Goal: Task Accomplishment & Management: Use online tool/utility

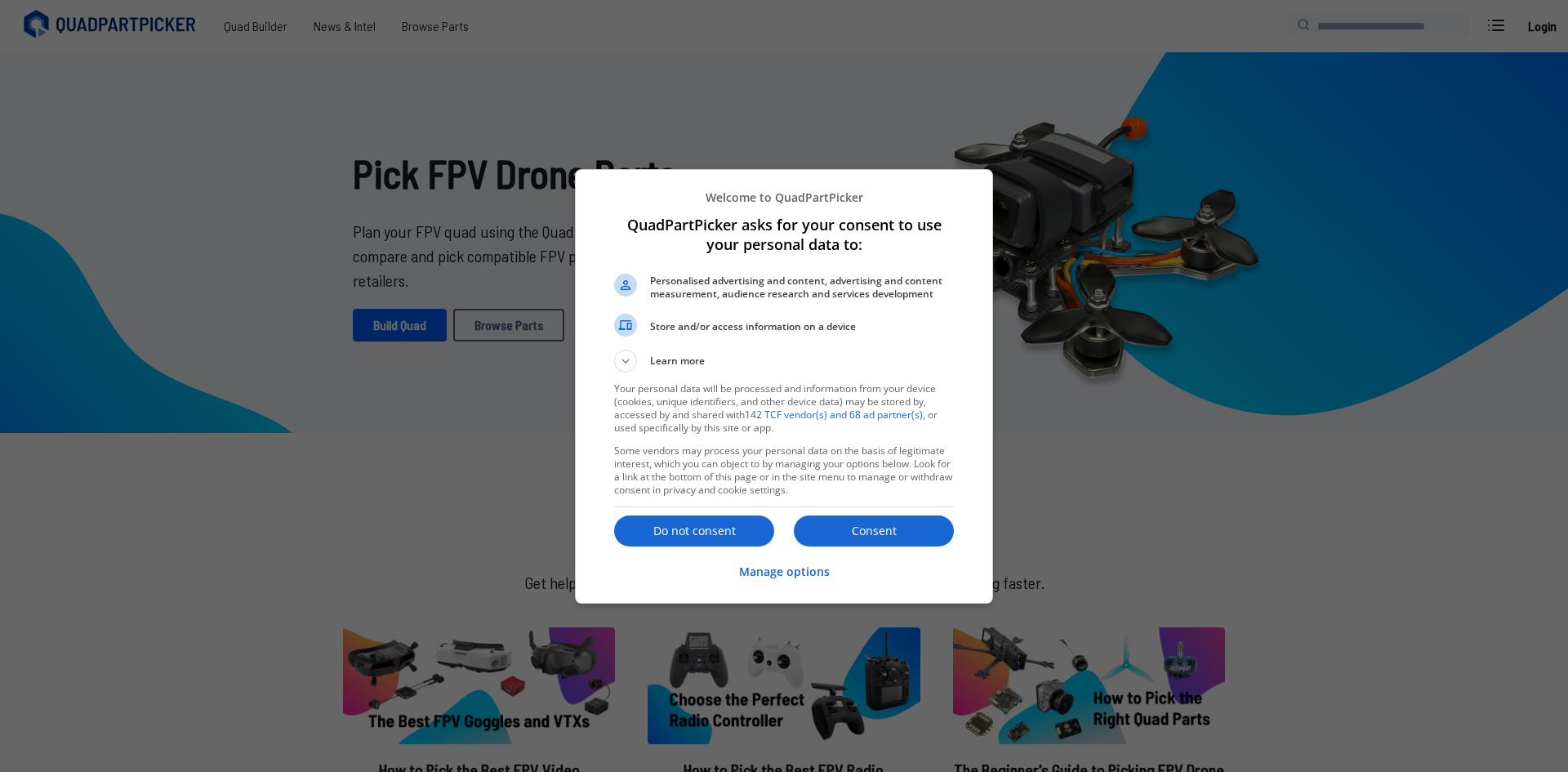
click at [813, 524] on p "Consent" at bounding box center [873, 530] width 160 height 16
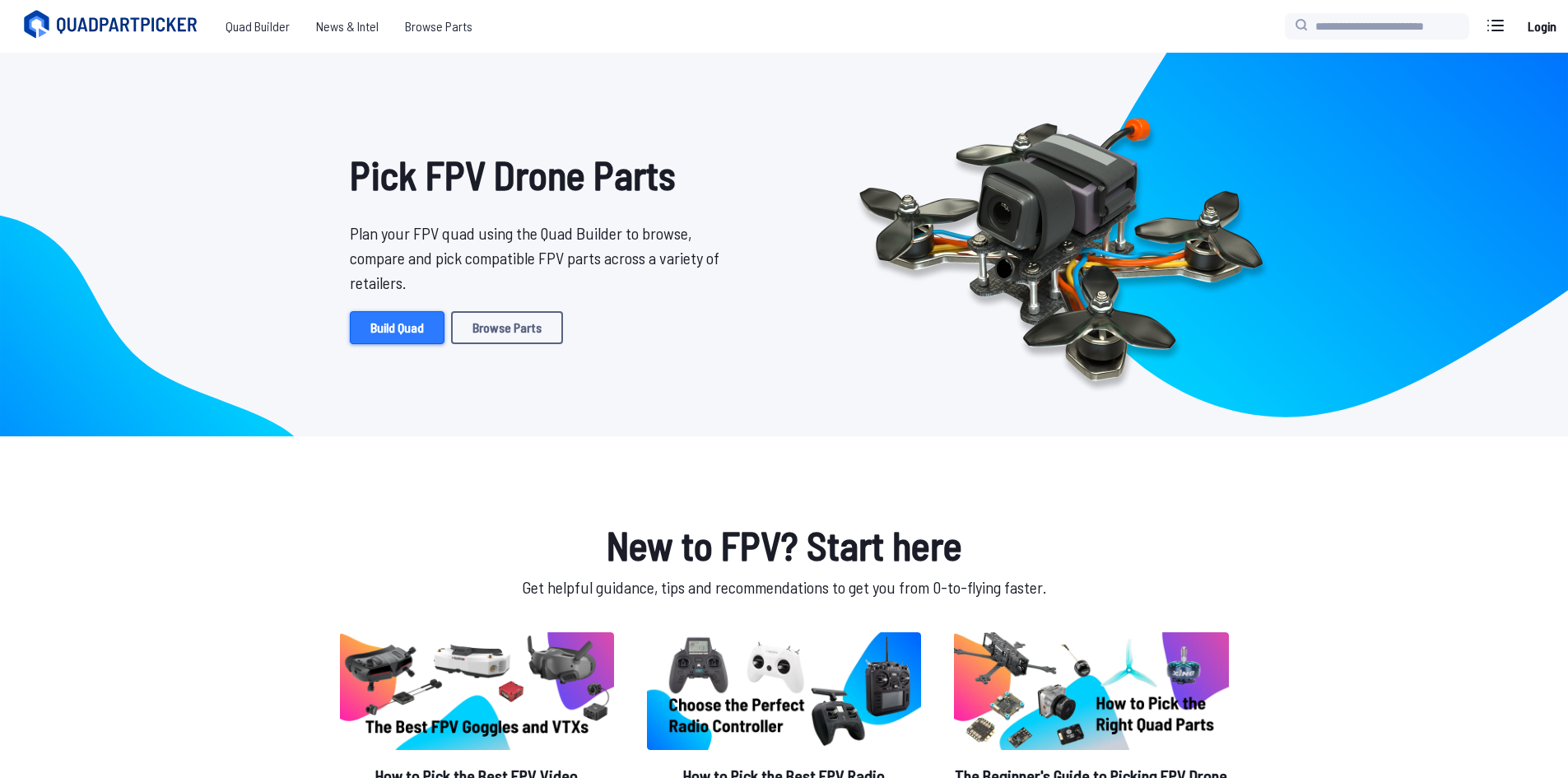
click at [384, 337] on link "Build Quad" at bounding box center [397, 328] width 95 height 33
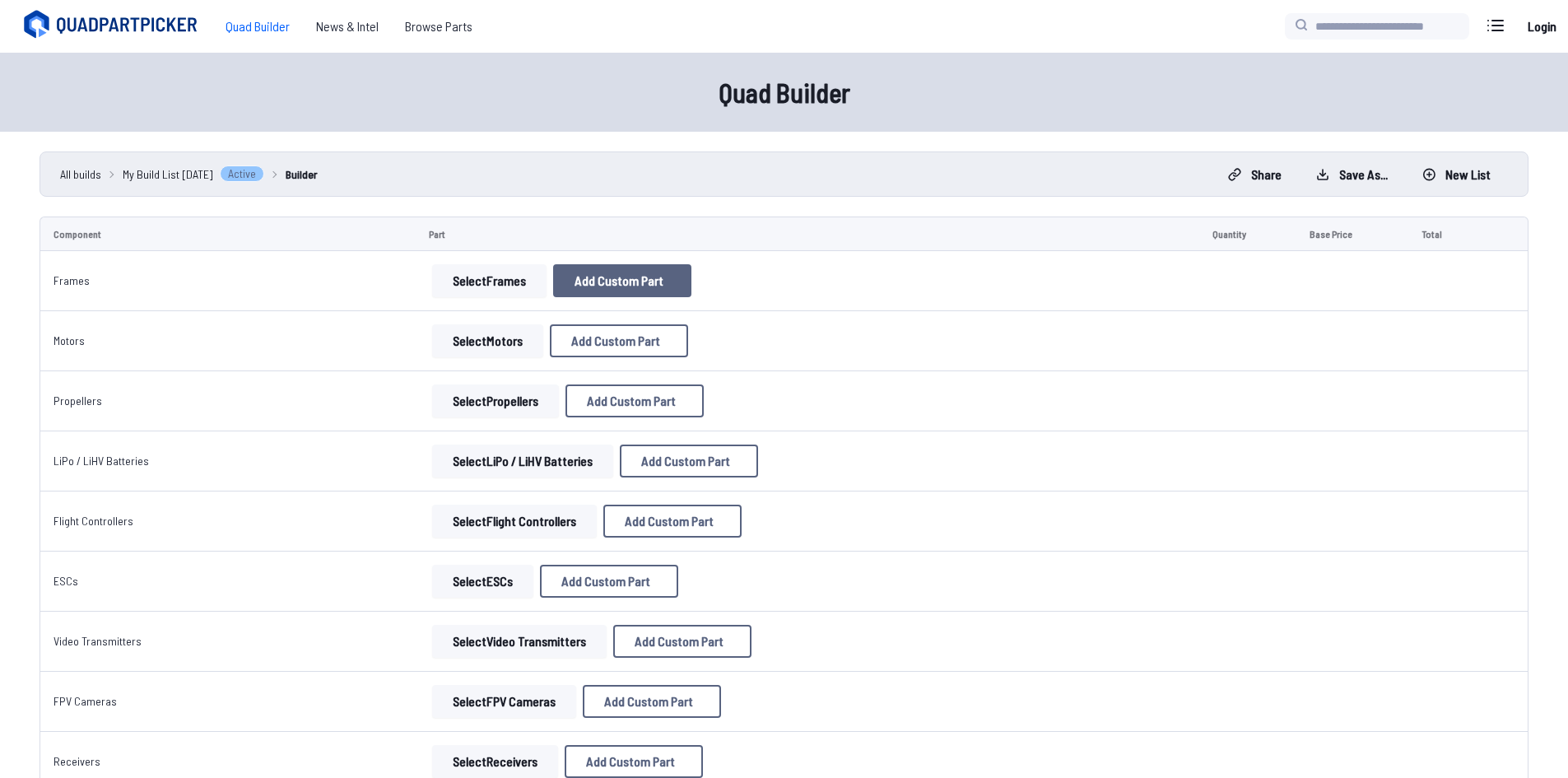
click at [561, 278] on button "Add Custom Part" at bounding box center [622, 281] width 138 height 33
select select "**********"
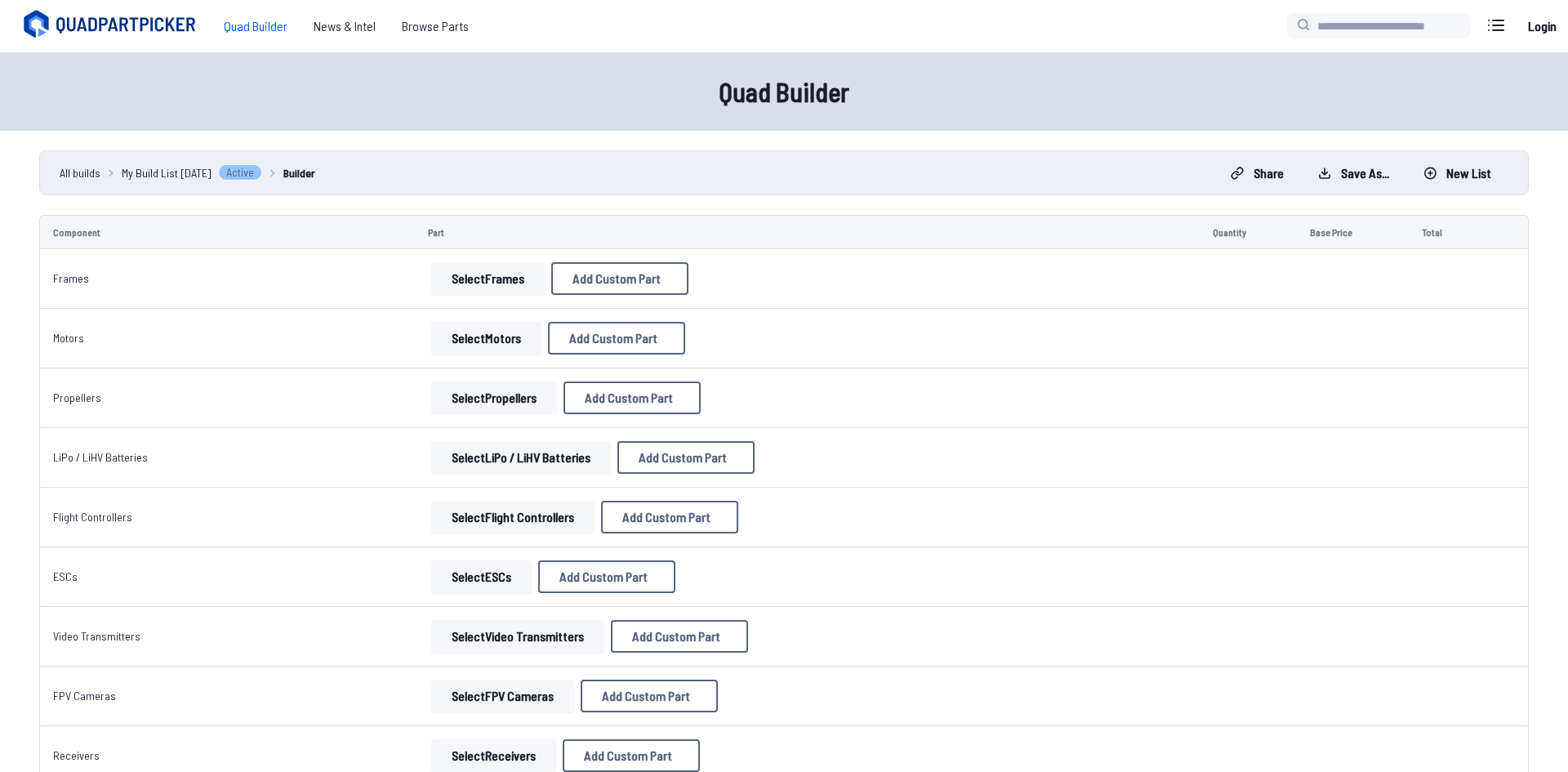
click at [629, 243] on input at bounding box center [784, 252] width 347 height 35
click at [649, 473] on input at bounding box center [784, 455] width 347 height 35
click at [346, 414] on div "Add Custom Part Part name* Brand / Manufacturer Price * Link Category Cancel Ad…" at bounding box center [784, 386] width 1568 height 772
click at [941, 159] on icon at bounding box center [937, 165] width 15 height 15
